Goal: Task Accomplishment & Management: Use online tool/utility

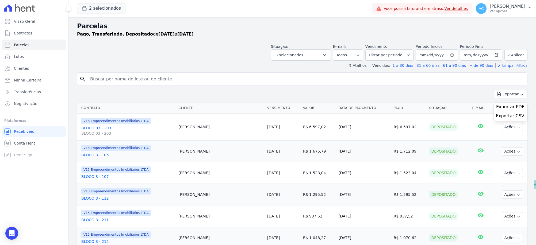
select select
click at [513, 54] on button "Aplicar" at bounding box center [515, 54] width 23 height 11
select select
click at [106, 10] on button "2 selecionados" at bounding box center [101, 8] width 48 height 10
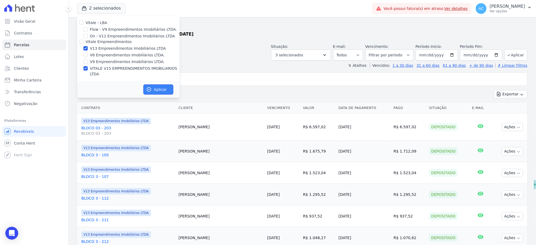
click at [165, 84] on button "Aplicar" at bounding box center [158, 89] width 30 height 10
select select
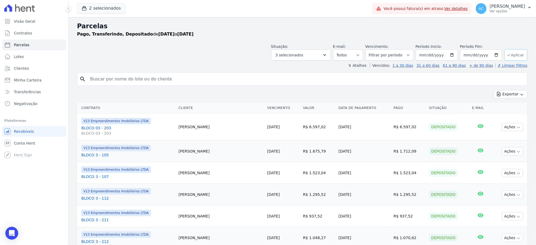
click at [506, 57] on button "Aplicar" at bounding box center [515, 54] width 23 height 11
select select
click at [510, 95] on button "Exportar" at bounding box center [511, 94] width 34 height 8
click at [501, 118] on span "Exportar CSV" at bounding box center [510, 115] width 28 height 5
